Goal: Information Seeking & Learning: Learn about a topic

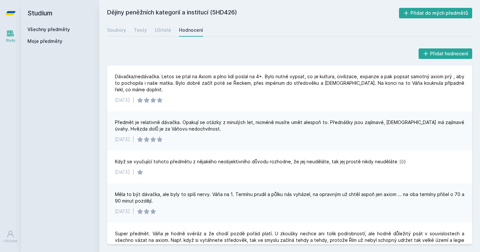
click at [41, 13] on h2 "Studium" at bounding box center [59, 13] width 65 height 26
click at [16, 17] on link at bounding box center [10, 13] width 21 height 26
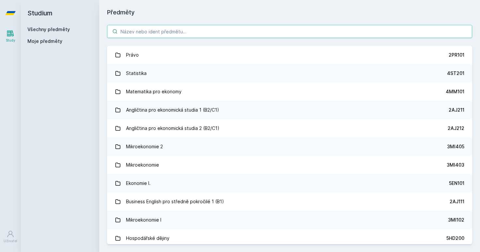
click at [136, 33] on input "search" at bounding box center [289, 31] width 365 height 13
paste input "Ekonomika životního prostředí"
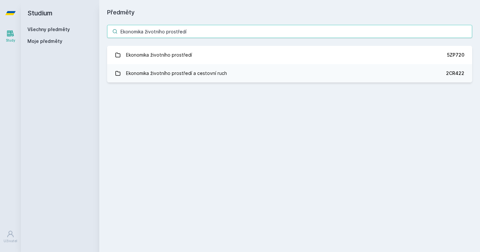
type input "Ekonomika životního prostředí"
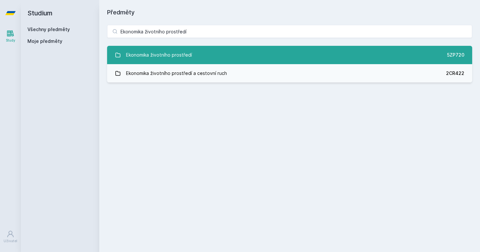
click at [191, 54] on link "Ekonomika životního prostředí 5ZP720" at bounding box center [289, 55] width 365 height 18
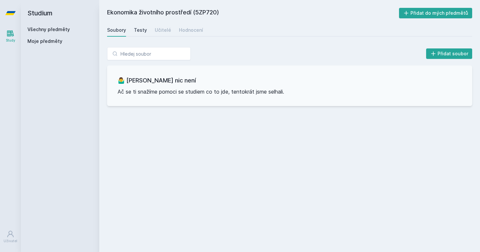
click at [138, 25] on link "Testy" at bounding box center [140, 30] width 13 height 13
click at [160, 32] on div "Učitelé" at bounding box center [163, 30] width 16 height 7
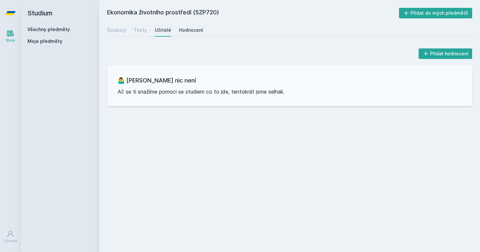
click at [185, 29] on div "Hodnocení" at bounding box center [191, 30] width 24 height 7
click at [121, 31] on div "Soubory" at bounding box center [116, 30] width 19 height 7
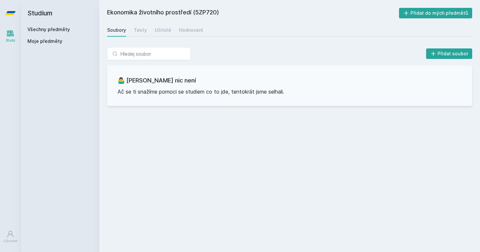
click at [12, 13] on icon at bounding box center [10, 13] width 10 height 4
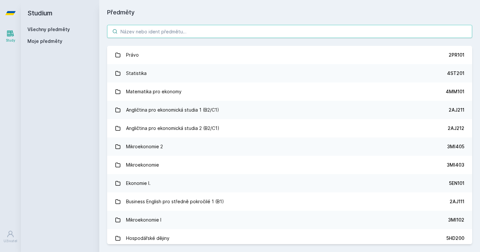
click at [181, 33] on input "search" at bounding box center [289, 31] width 365 height 13
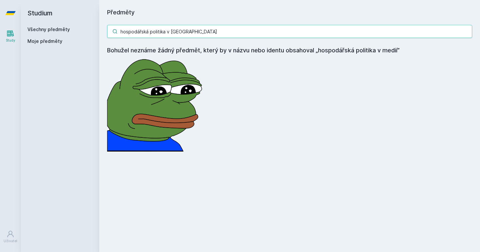
drag, startPoint x: 187, startPoint y: 31, endPoint x: 78, endPoint y: 36, distance: 108.2
click at [78, 36] on div "Studium Všechny předměty Moje předměty Předměty hospodářská politika v medií Bo…" at bounding box center [250, 126] width 459 height 252
drag, startPoint x: 189, startPoint y: 30, endPoint x: 118, endPoint y: 31, distance: 71.9
click at [118, 31] on input "hospodářská politika v [GEOGRAPHIC_DATA]" at bounding box center [289, 31] width 365 height 13
paste input "Hospodářská politika v [GEOGRAPHIC_DATA]"
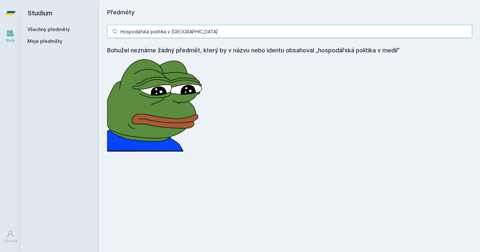
type input "Hospodářská politika v [GEOGRAPHIC_DATA]"
click at [464, 34] on input "Hospodářská politika v [GEOGRAPHIC_DATA]" at bounding box center [289, 31] width 365 height 13
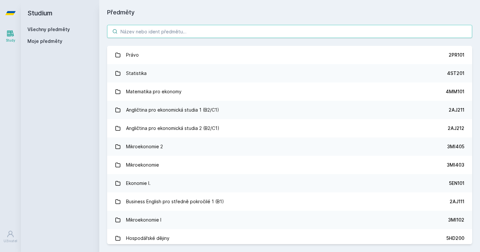
paste input "Dějiny peněžních kategorií a institucí"
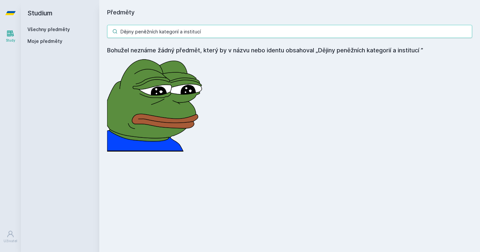
type input "Dějiny peněžních kategorií a institucí"
drag, startPoint x: 217, startPoint y: 35, endPoint x: 3, endPoint y: 35, distance: 214.0
click at [3, 35] on div "Study Uživatel Studium Všechny předměty Moje předměty Předměty Dějiny peněžních…" at bounding box center [240, 126] width 480 height 252
click at [466, 33] on input "Dějiny peněžních kategorií a institucí" at bounding box center [289, 31] width 365 height 13
